Goal: Use online tool/utility: Utilize a website feature to perform a specific function

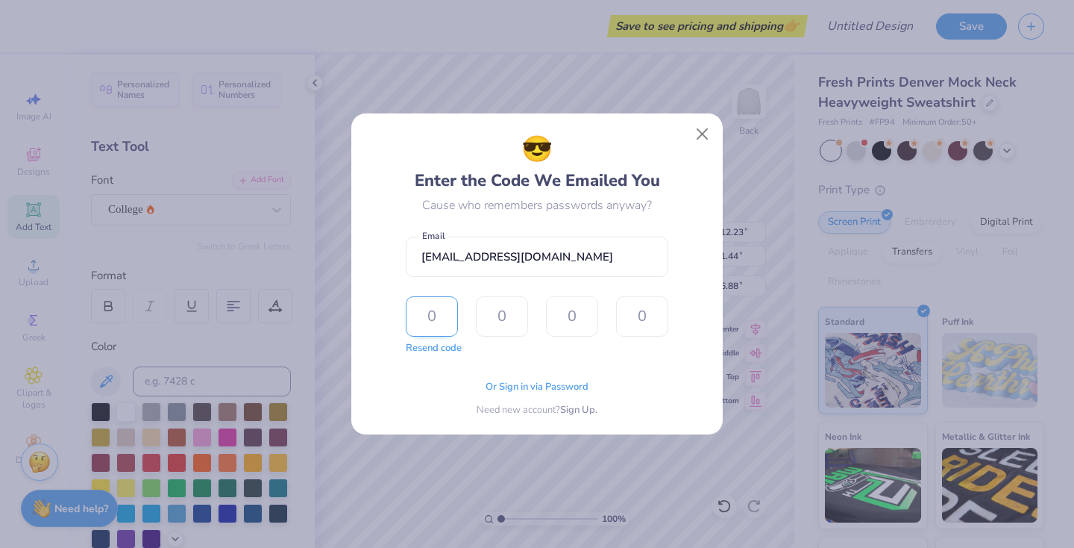
click at [445, 313] on input "text" at bounding box center [432, 316] width 52 height 40
type input "2"
type input "5"
type input "9"
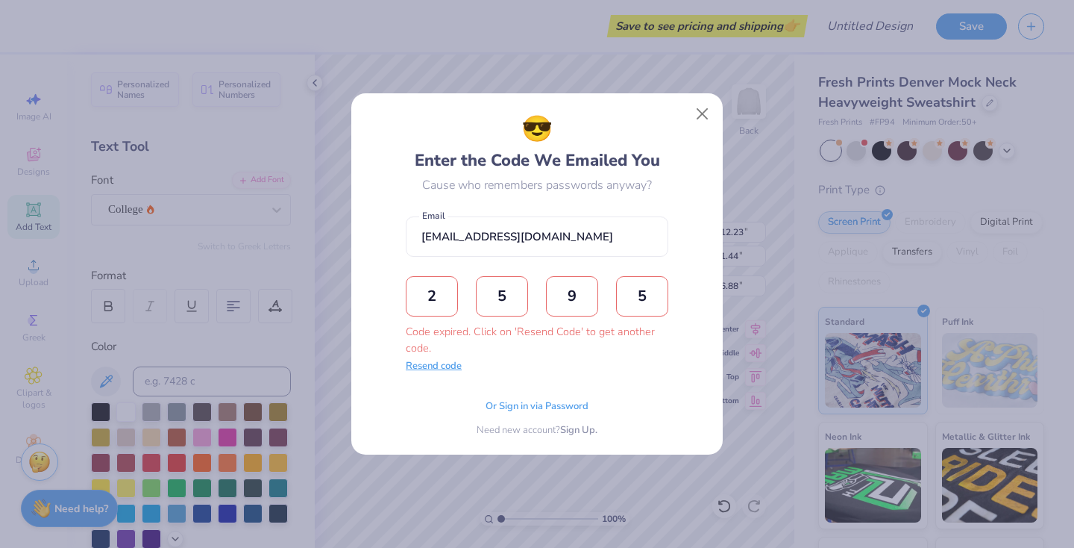
type input "5"
click at [439, 366] on button "Resend code" at bounding box center [434, 366] width 56 height 15
click at [444, 304] on input "text" at bounding box center [432, 296] width 52 height 40
type input "8"
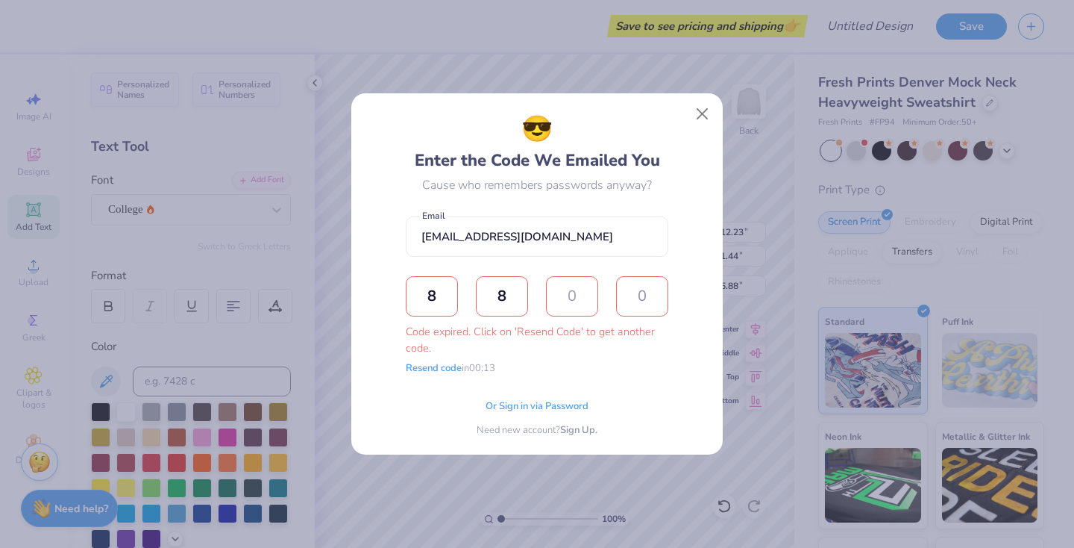
type input "5"
type input "1"
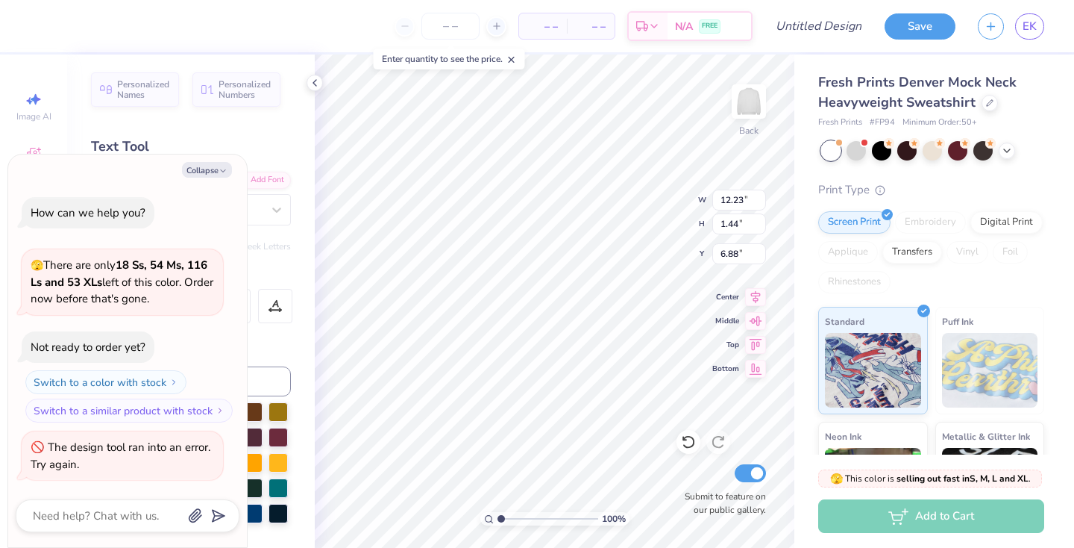
click at [559, 28] on div "– – Per Item" at bounding box center [543, 25] width 48 height 25
click at [548, 28] on span "– –" at bounding box center [543, 27] width 30 height 16
type textarea "x"
click at [598, 16] on div "– – Total" at bounding box center [591, 25] width 48 height 25
click at [462, 19] on input "number" at bounding box center [450, 26] width 58 height 27
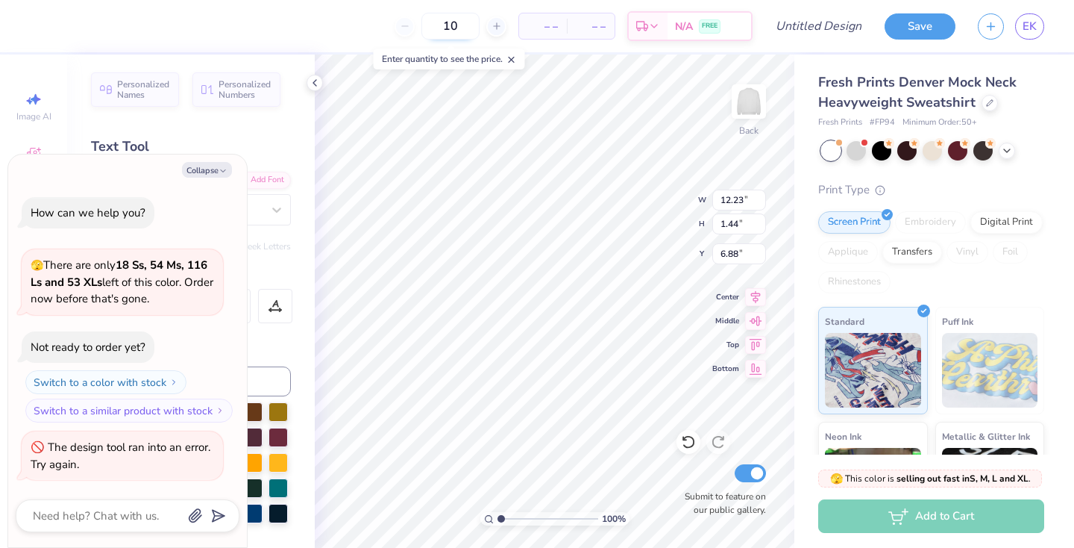
type input "50"
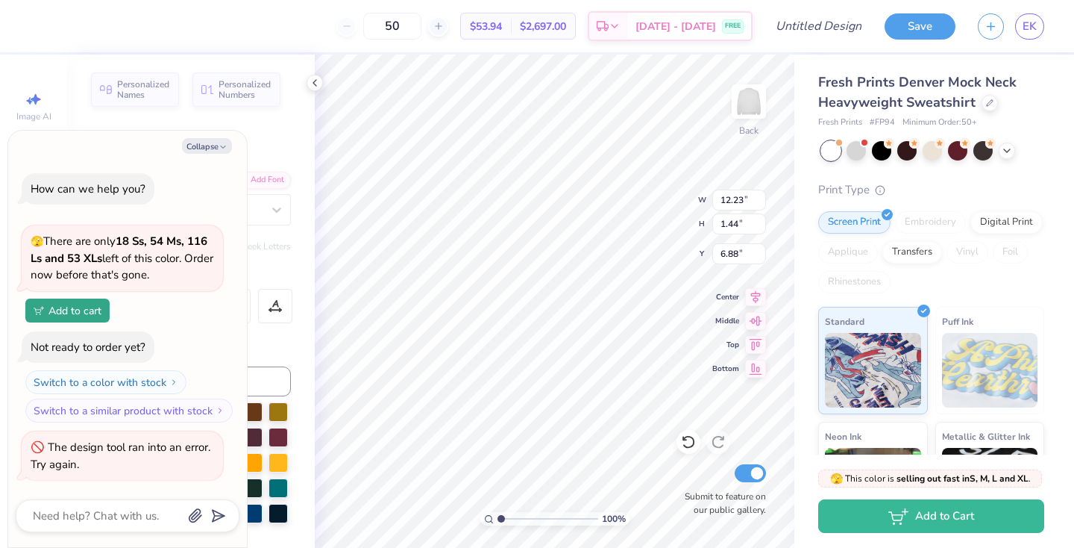
click at [369, 28] on div "50" at bounding box center [392, 26] width 112 height 27
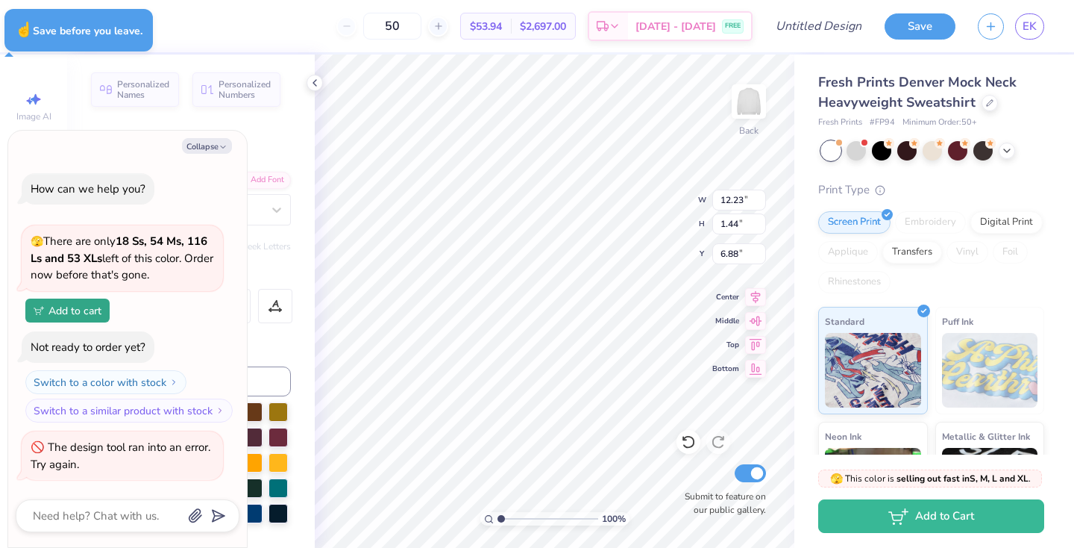
type textarea "x"
